Goal: Task Accomplishment & Management: Complete application form

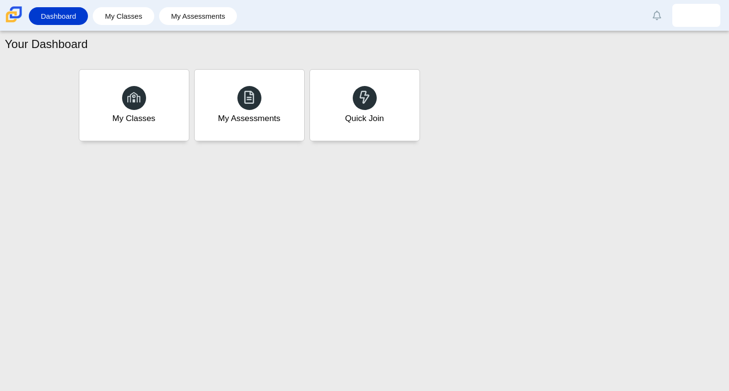
click at [434, 240] on div "Your Dashboard My Classes My Assessments Quick Join" at bounding box center [364, 211] width 729 height 360
click at [330, 91] on div "Quick Join" at bounding box center [364, 105] width 114 height 74
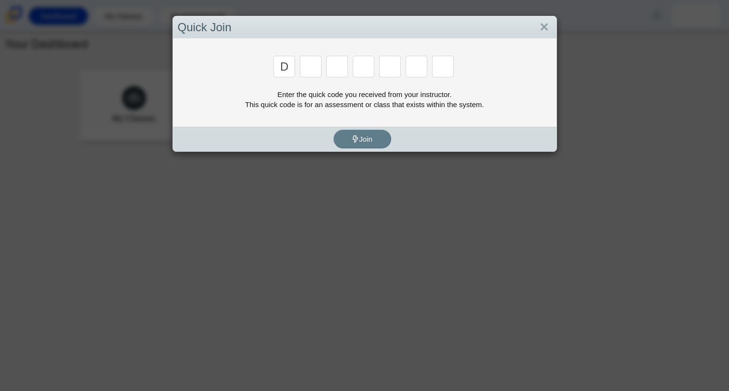
type input "d"
type input "a"
type input "w"
type input "n"
type input "a"
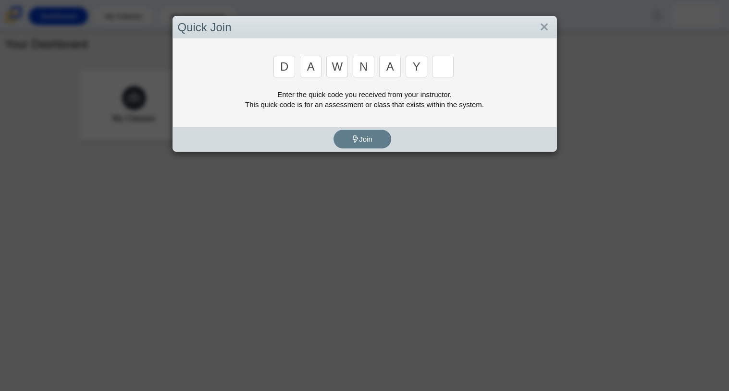
type input "y"
type input "3"
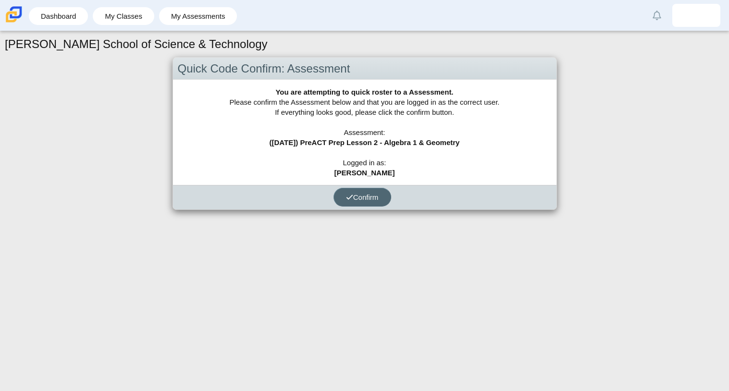
click at [381, 190] on button "Confirm" at bounding box center [362, 197] width 58 height 19
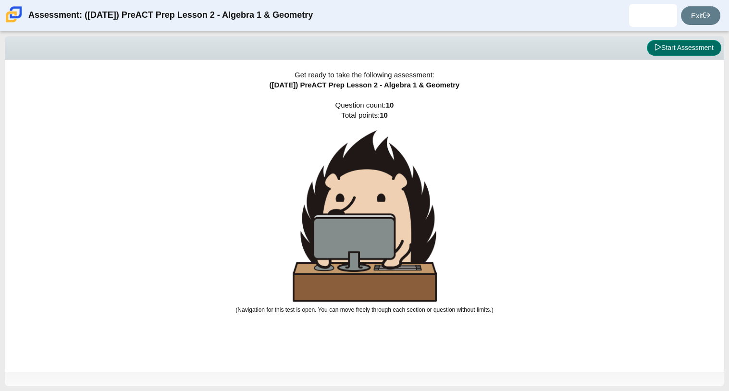
click at [682, 45] on button "Start Assessment" at bounding box center [684, 48] width 74 height 16
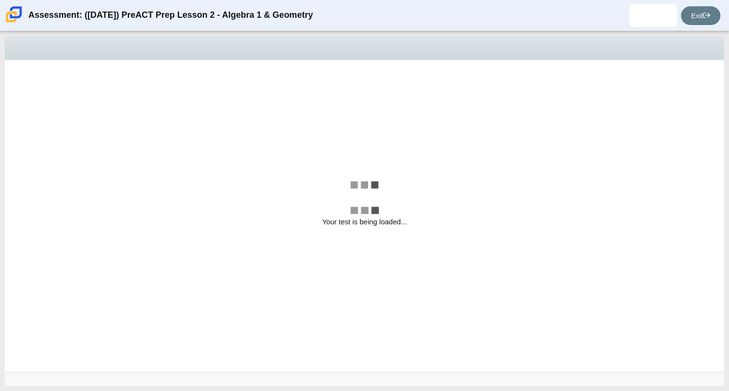
select select "ce81fe10-bf29-4b5e-8bd7-4f47f2fed4d8"
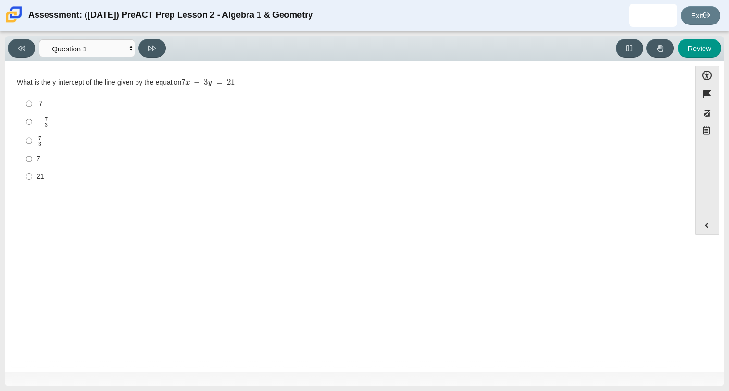
click at [39, 119] on mjx-c "Assessment items" at bounding box center [40, 121] width 6 height 5
click at [32, 119] on input "− 7 3 negative 7 thirds" at bounding box center [29, 121] width 6 height 19
radio input "true"
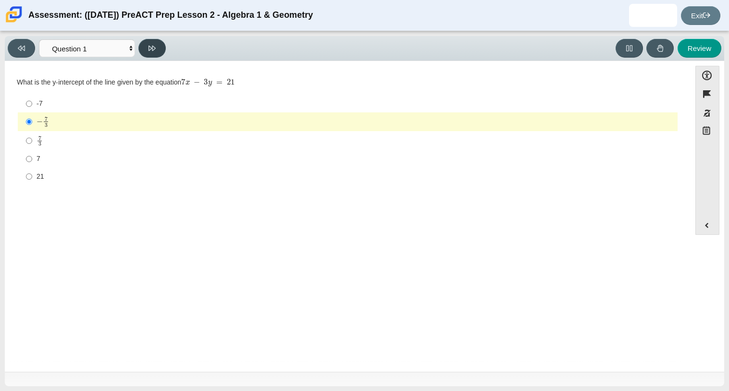
click at [157, 48] on button at bounding box center [151, 48] width 27 height 19
select select "489dcffd-4e6a-49cf-a9d6-ad1d4a911a4e"
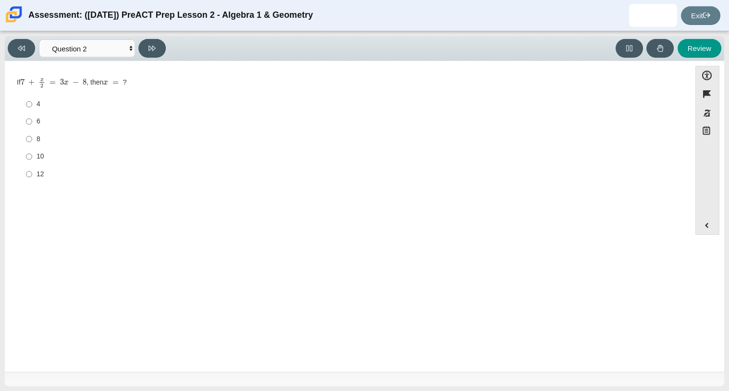
click at [37, 105] on div "4" at bounding box center [355, 104] width 637 height 10
click at [32, 105] on input "4 4" at bounding box center [29, 104] width 6 height 17
radio input "true"
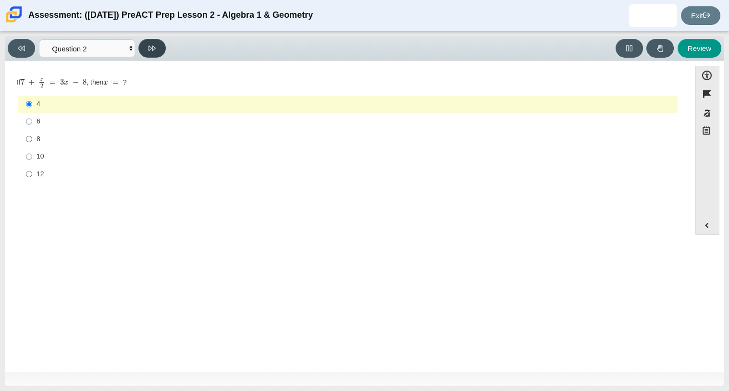
click at [149, 46] on icon at bounding box center [151, 48] width 7 height 5
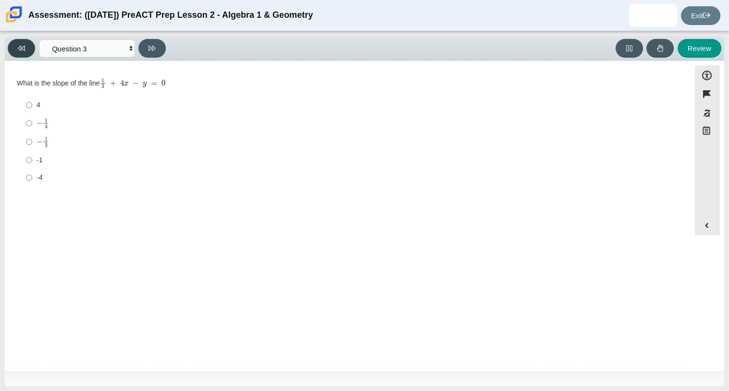
click at [10, 44] on button at bounding box center [21, 48] width 27 height 19
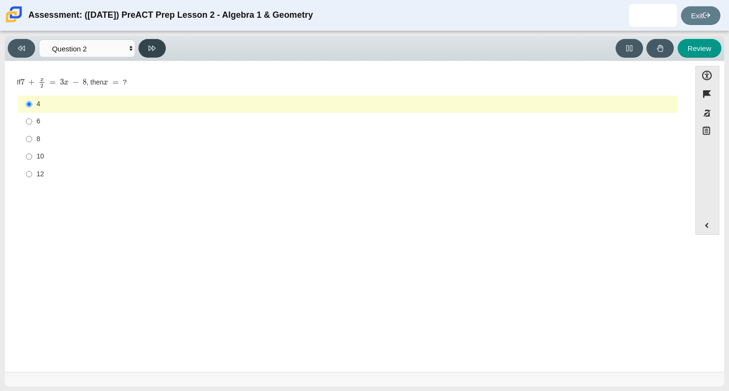
click at [149, 45] on icon at bounding box center [151, 48] width 7 height 7
select select "ec95ace6-bebc-42b8-9428-40567494d4da"
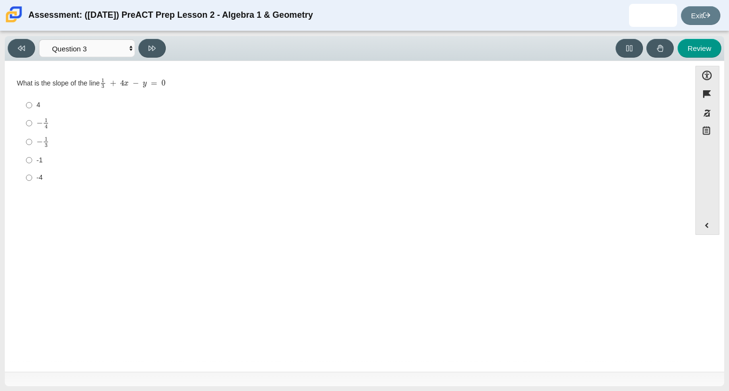
click at [208, 109] on div "4" at bounding box center [355, 105] width 637 height 10
click at [32, 109] on input "4 4" at bounding box center [29, 105] width 6 height 17
radio input "true"
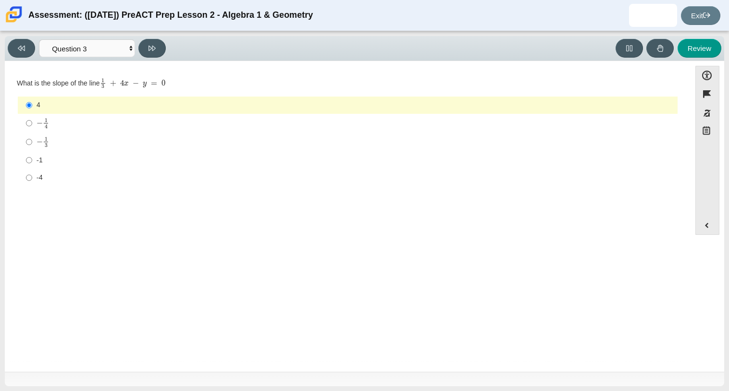
click at [177, 166] on label "-1 -1" at bounding box center [348, 159] width 658 height 17
click at [32, 166] on input "-1 -1" at bounding box center [29, 159] width 6 height 17
radio input "true"
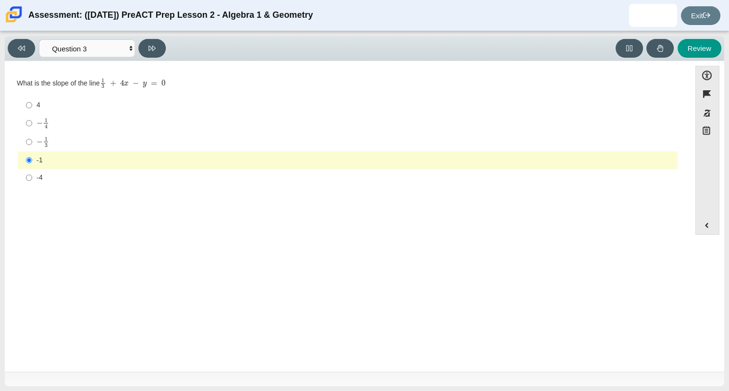
click at [177, 166] on label "-1 -1" at bounding box center [348, 159] width 658 height 17
click at [32, 166] on input "-1 -1" at bounding box center [29, 159] width 6 height 17
click at [152, 45] on icon at bounding box center [151, 48] width 7 height 7
select select "bbf5d072-3e0b-44c4-9a12-6e7c9033f65b"
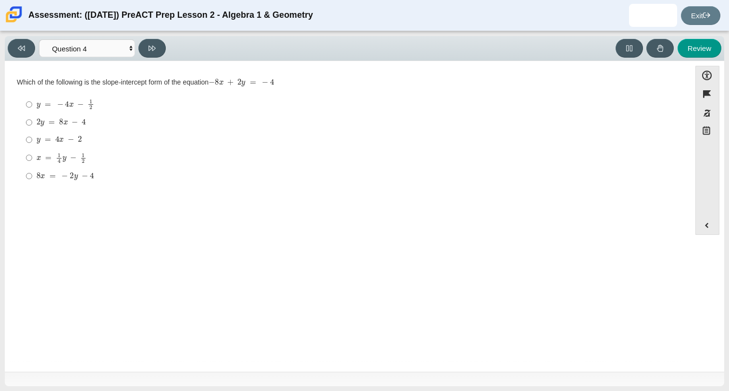
click at [70, 175] on mjx-c "Assessment items" at bounding box center [72, 175] width 4 height 5
click at [32, 175] on input "8 x = − 2 y − 4 8 x = − 2 y − 4" at bounding box center [29, 175] width 6 height 17
radio input "true"
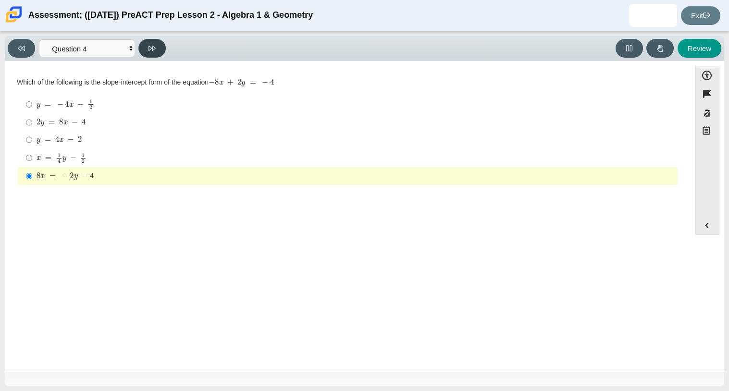
click at [153, 50] on icon at bounding box center [151, 48] width 7 height 7
select select "ed62e223-81bd-4cbf-ab48-ab975844bd1f"
